Goal: Information Seeking & Learning: Learn about a topic

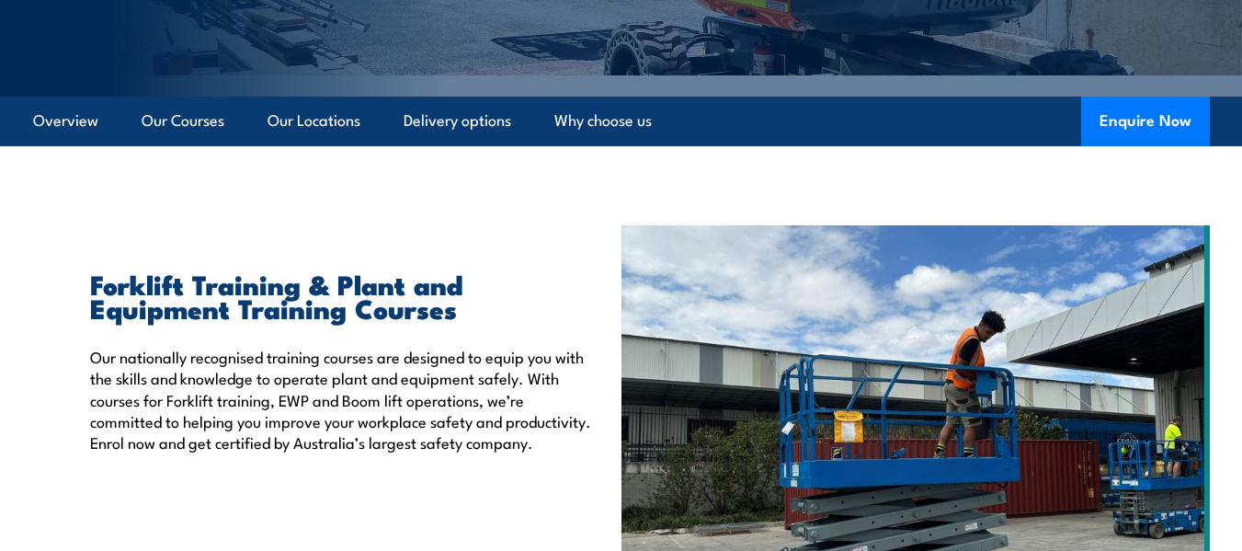
scroll to position [368, 0]
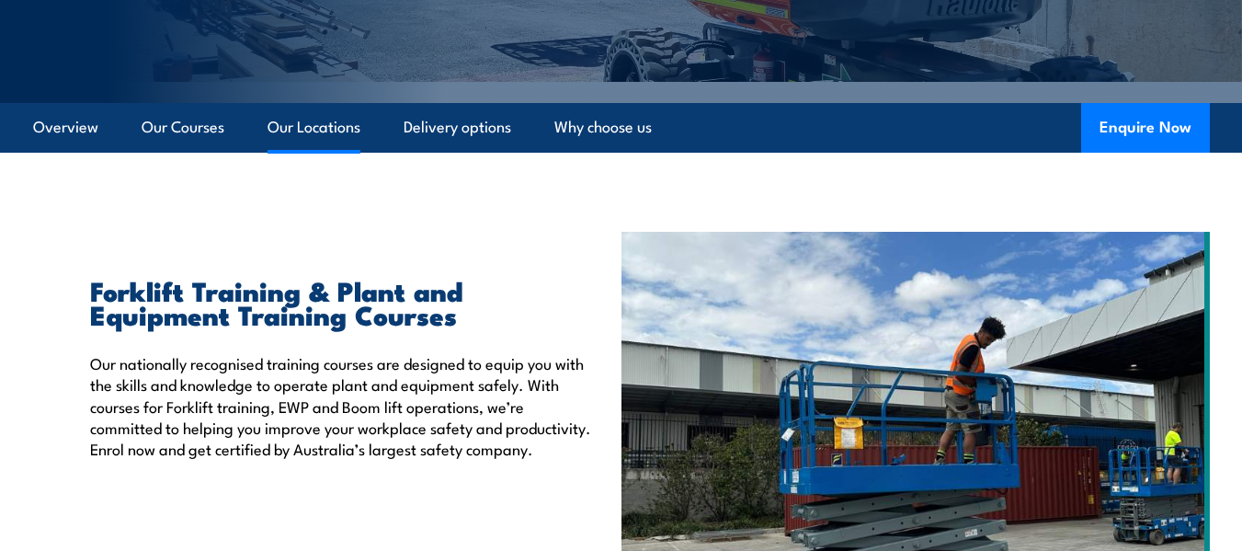
click at [342, 132] on link "Our Locations" at bounding box center [313, 127] width 93 height 49
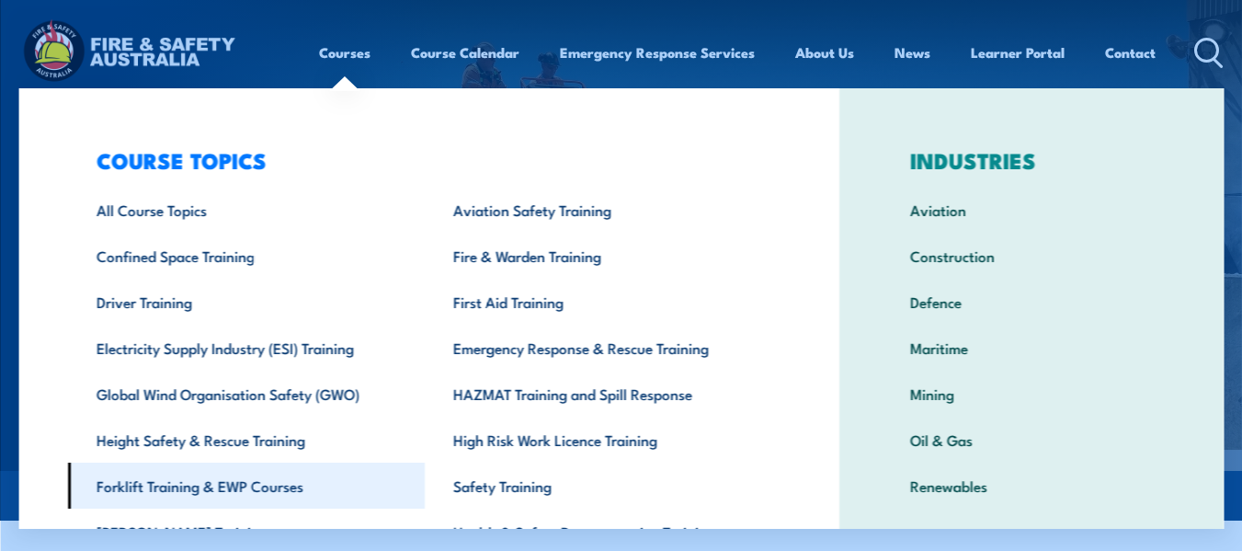
scroll to position [141, 0]
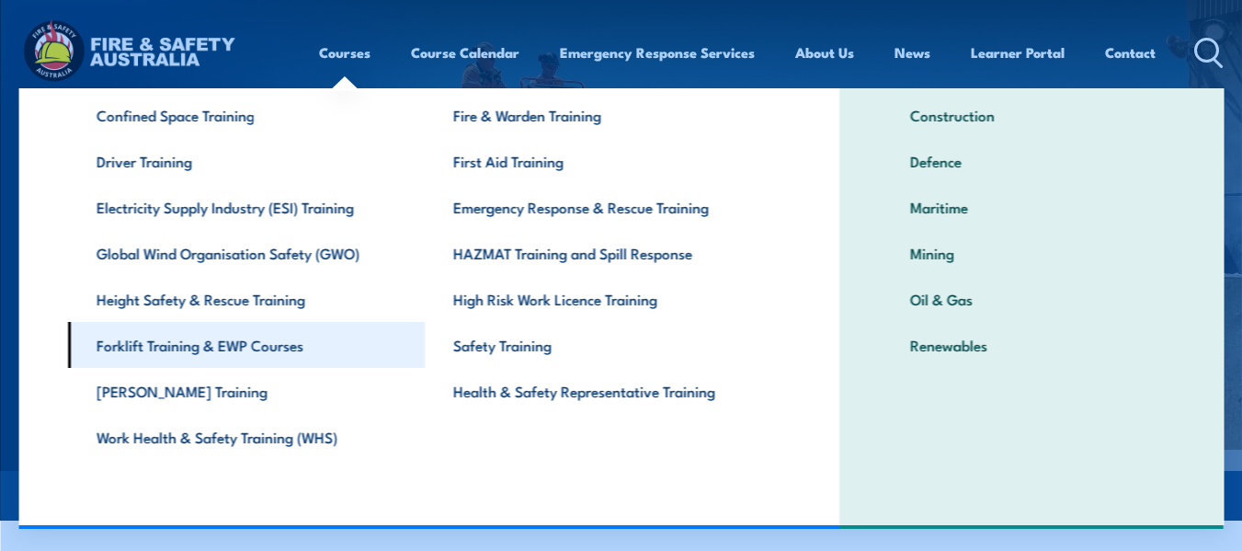
click at [234, 346] on link "Forklift Training & EWP Courses" at bounding box center [245, 345] width 357 height 46
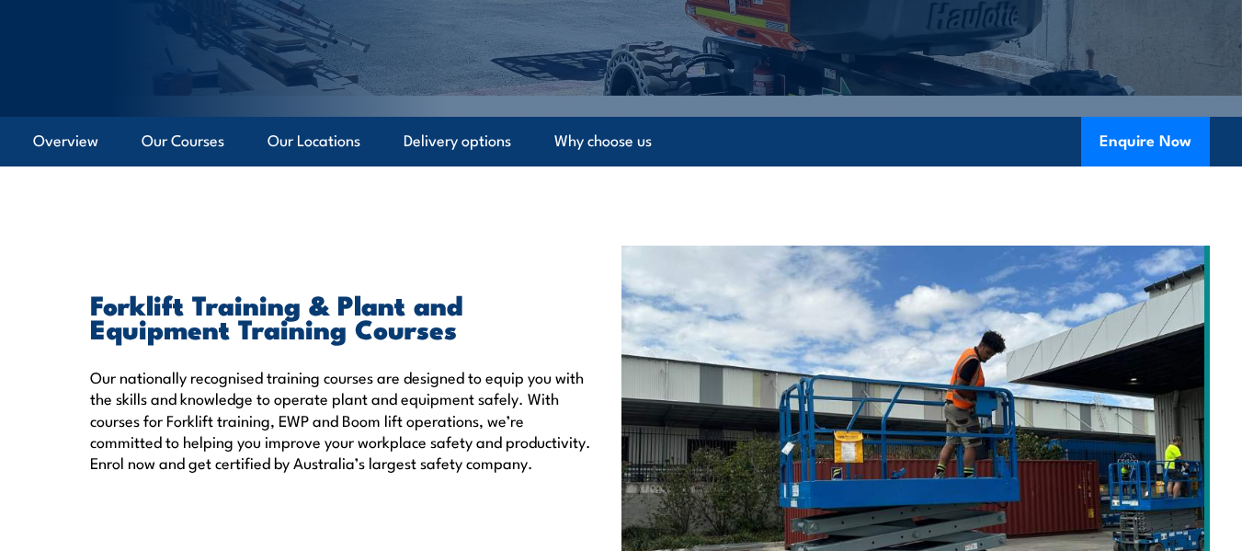
scroll to position [369, 0]
